Goal: Find specific page/section

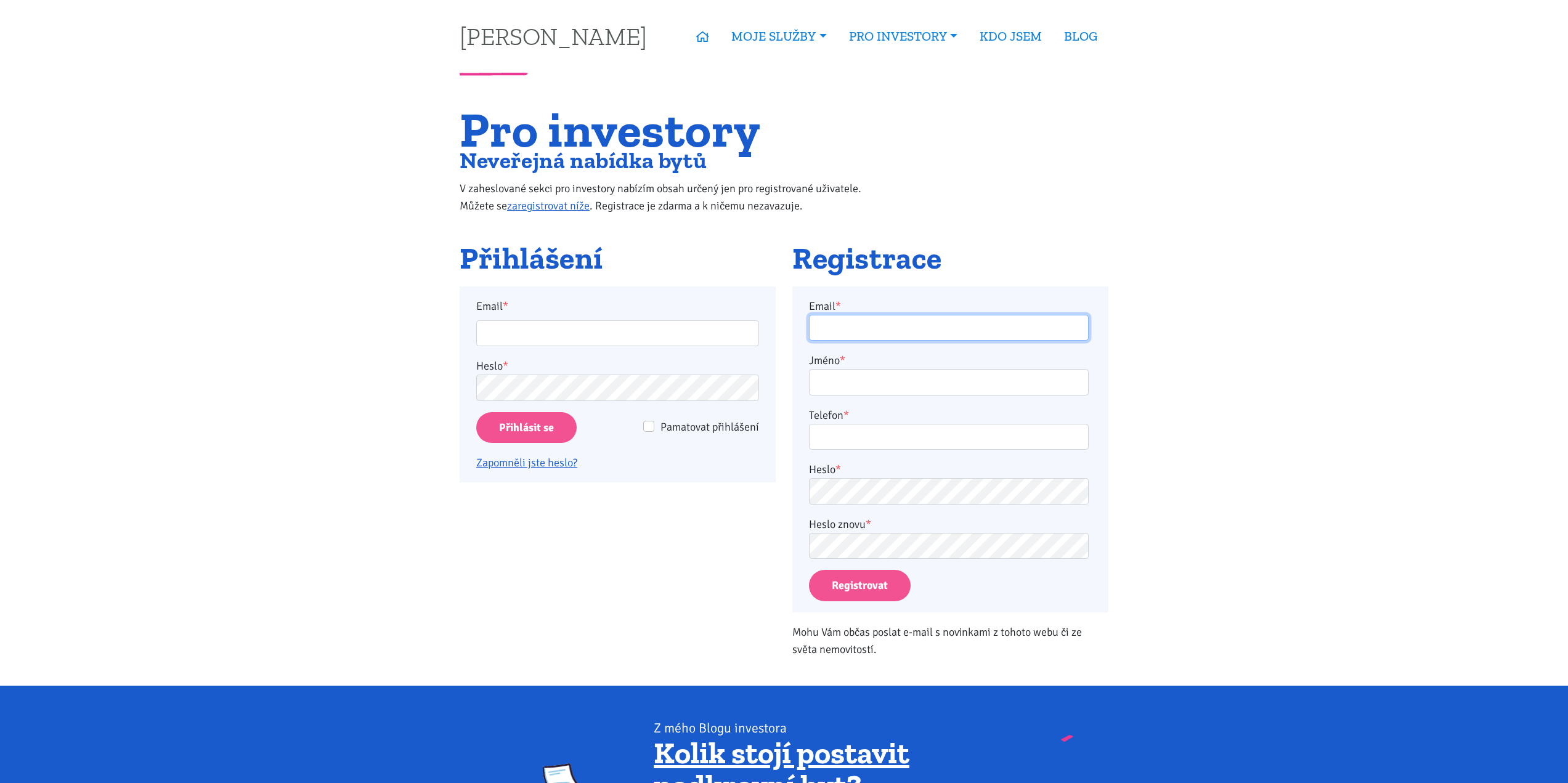
type input "[EMAIL_ADDRESS][DOMAIN_NAME]"
click at [535, 429] on input "Přihlásit se" at bounding box center [526, 428] width 100 height 32
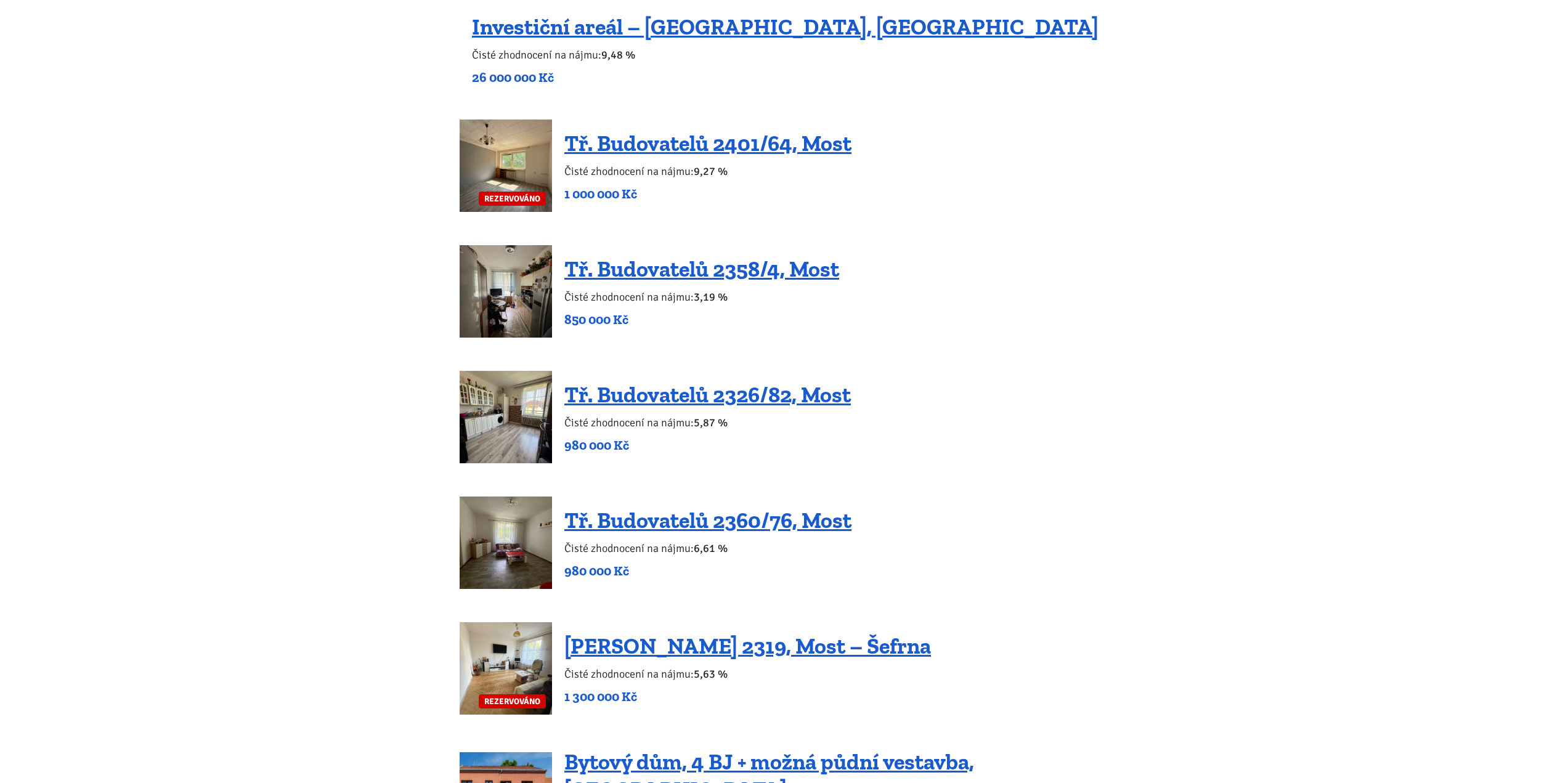
scroll to position [1047, 0]
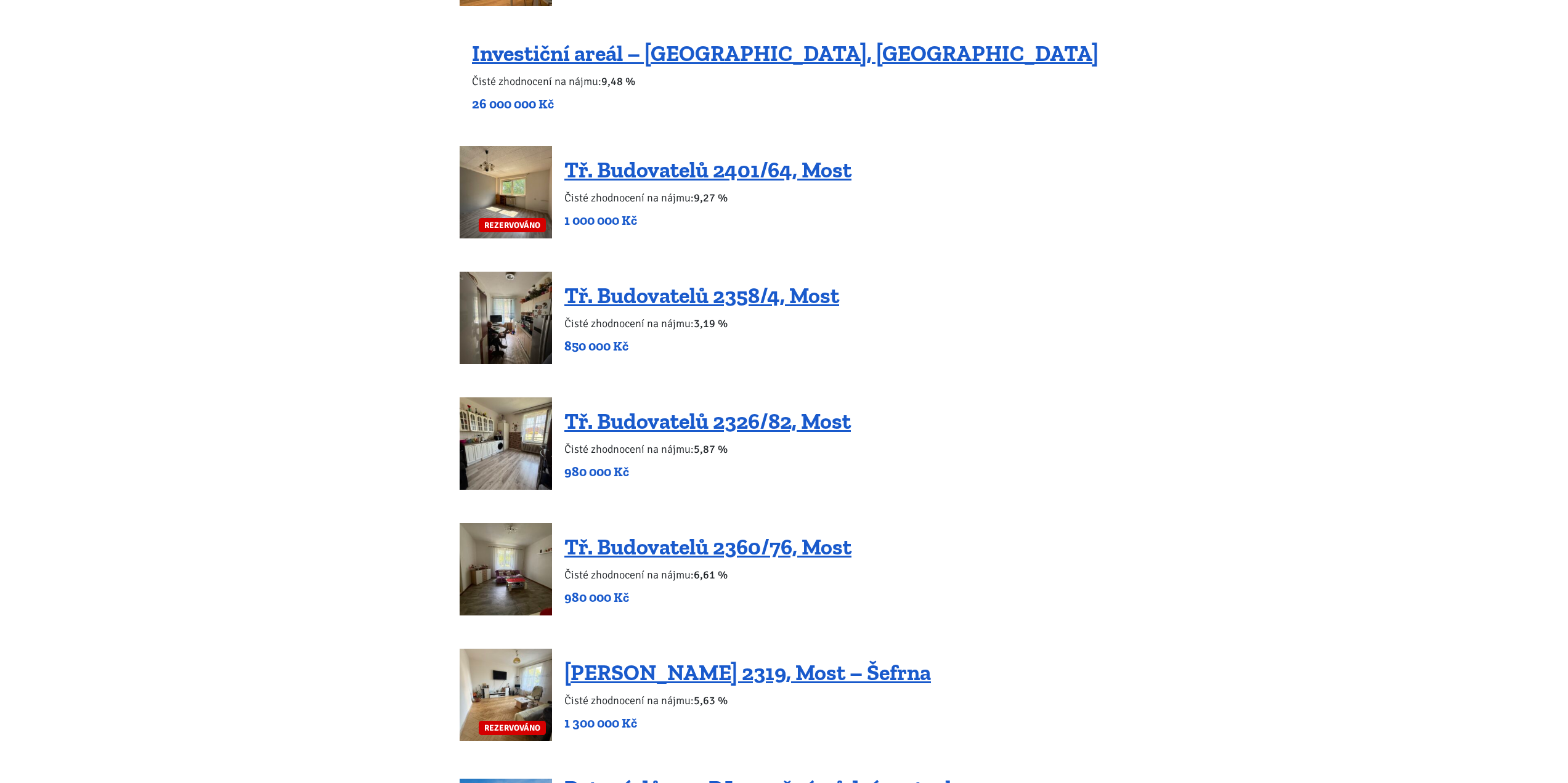
click at [704, 68] on div "Investiční areál – Dubice, Česká Lípa Čisté zhodnocení na nájmu: 9,48 % 26 000 …" at bounding box center [785, 76] width 626 height 74
click at [704, 56] on link "Investiční areál – [GEOGRAPHIC_DATA], [GEOGRAPHIC_DATA]" at bounding box center [785, 53] width 626 height 27
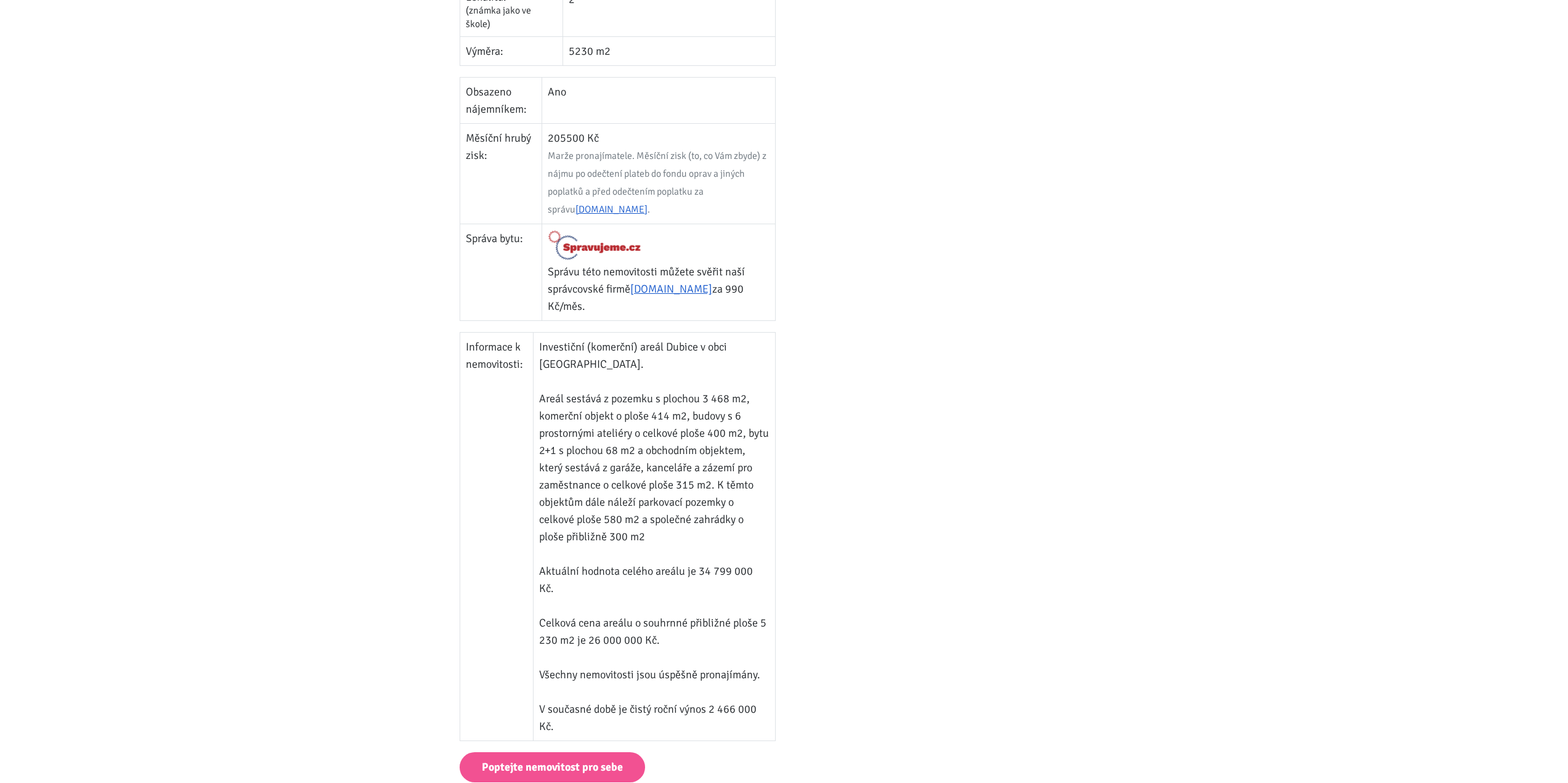
scroll to position [616, 0]
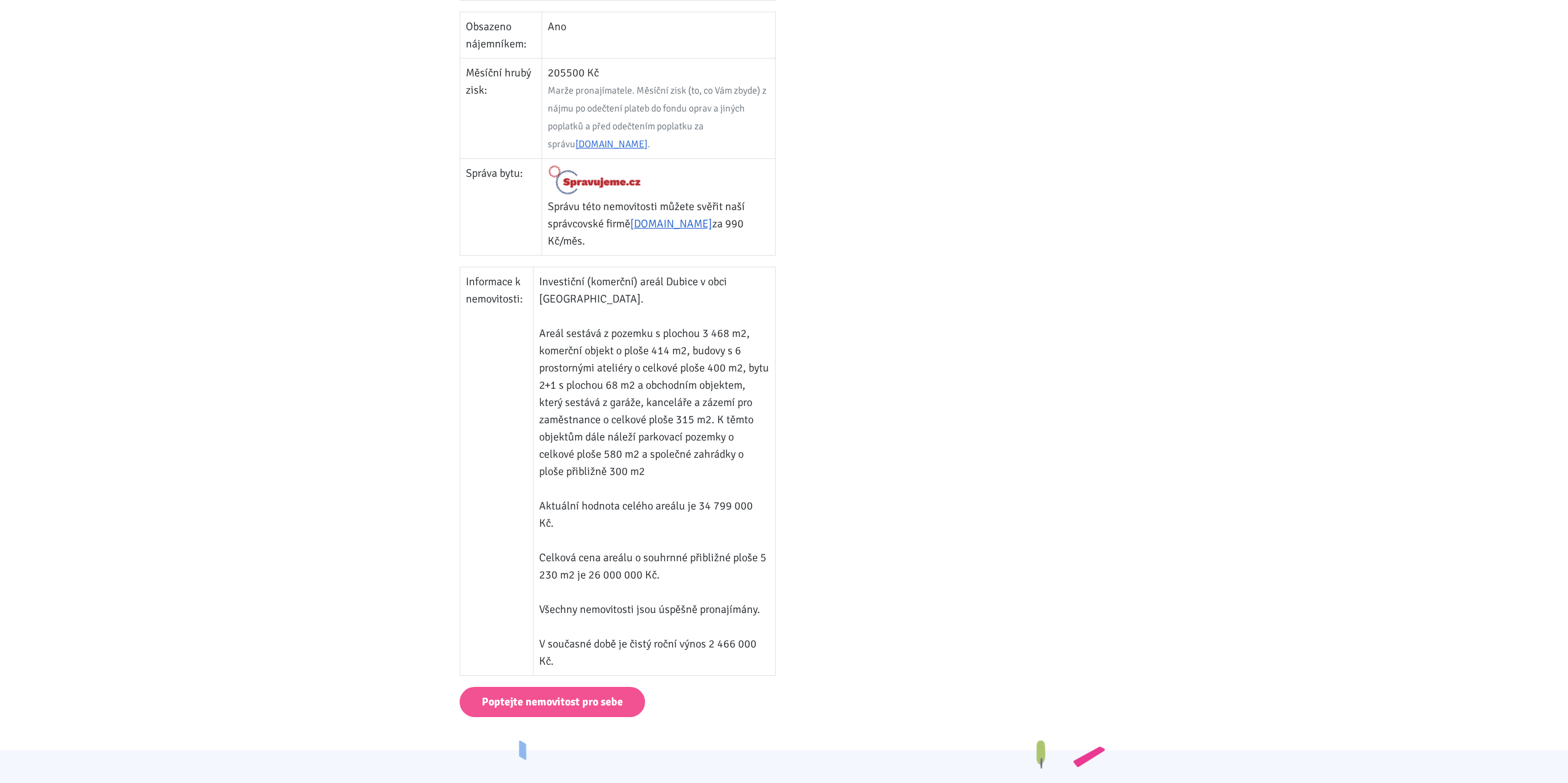
drag, startPoint x: 366, startPoint y: 234, endPoint x: 354, endPoint y: 217, distance: 20.8
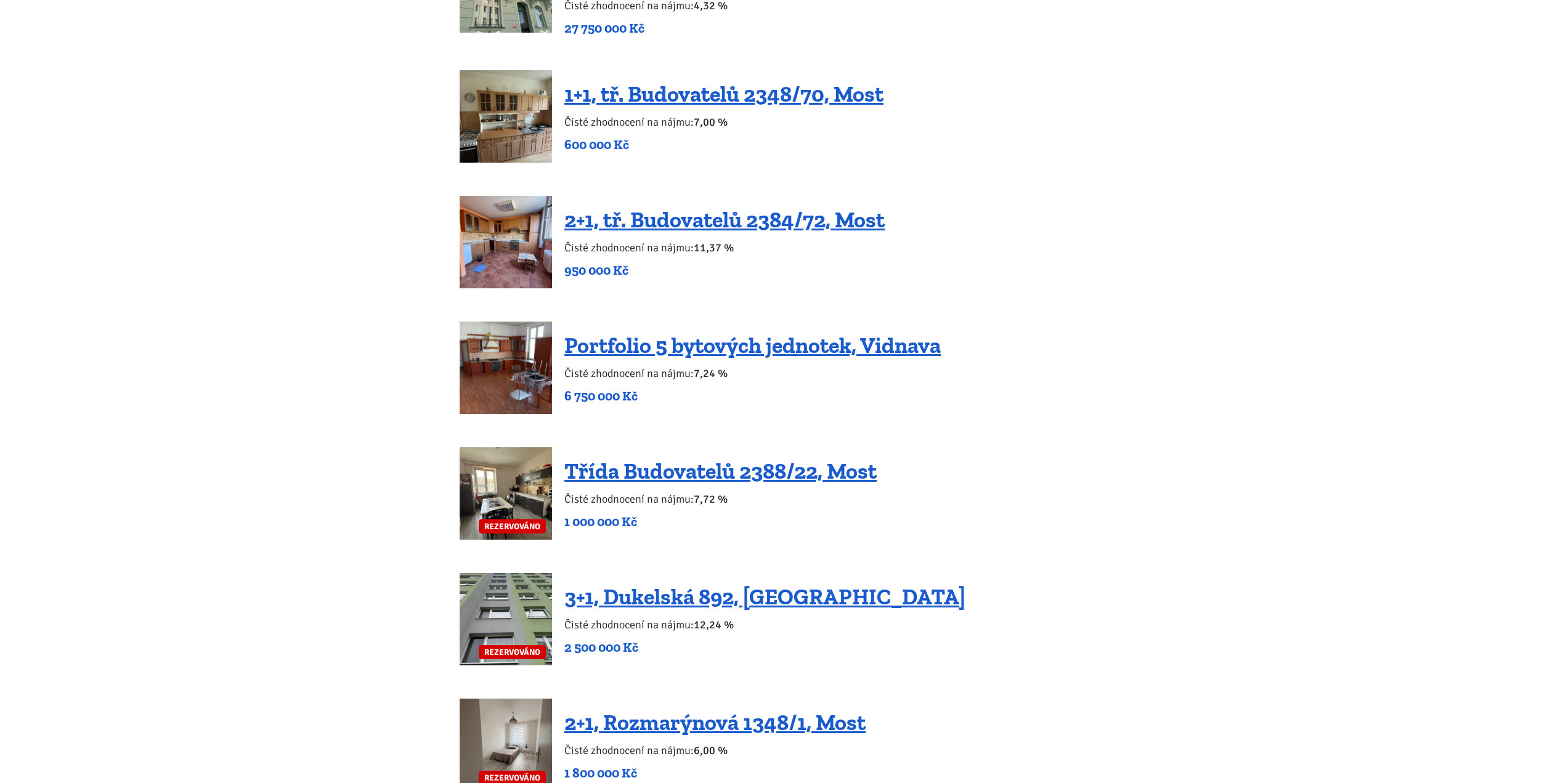
scroll to position [2341, 0]
